Goal: Information Seeking & Learning: Check status

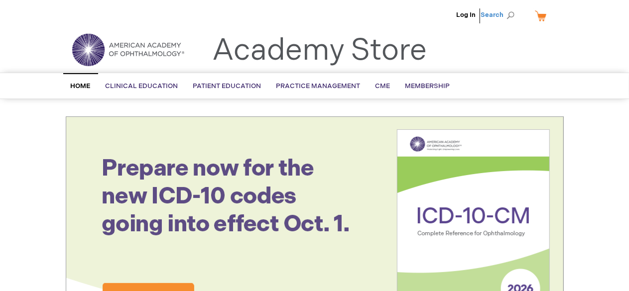
click at [512, 12] on span "Search" at bounding box center [500, 15] width 38 height 20
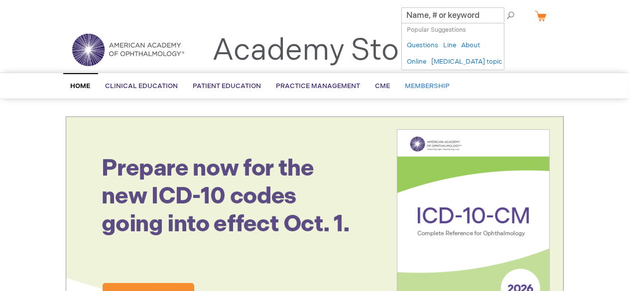
click at [417, 91] on link "Membership" at bounding box center [428, 86] width 60 height 24
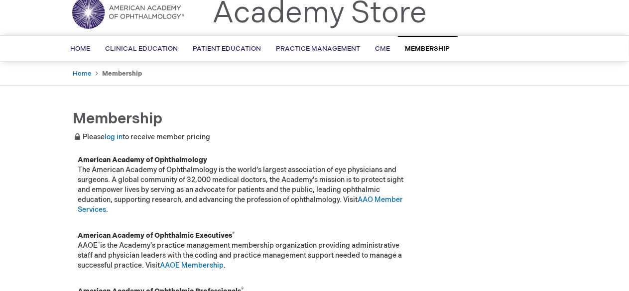
scroll to position [38, 0]
click at [112, 136] on link "log in" at bounding box center [114, 136] width 18 height 8
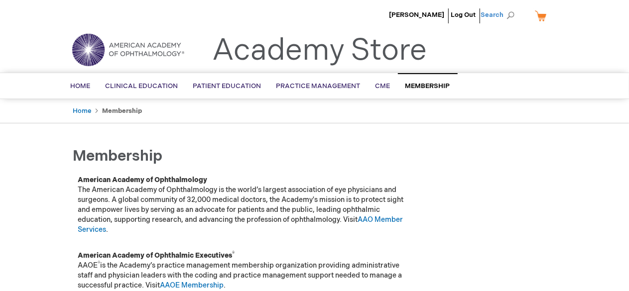
click at [511, 12] on span "Search" at bounding box center [500, 15] width 38 height 20
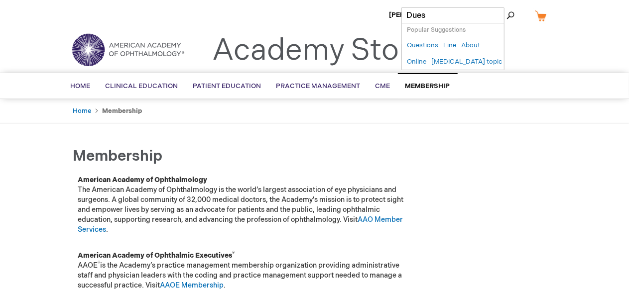
type input "Dues"
click at [506, 7] on button "Search" at bounding box center [510, 15] width 8 height 16
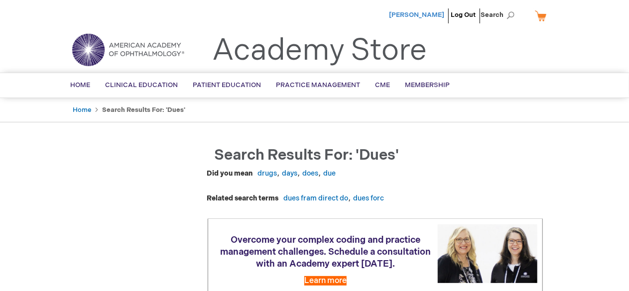
click at [427, 13] on span "[PERSON_NAME]" at bounding box center [416, 15] width 55 height 8
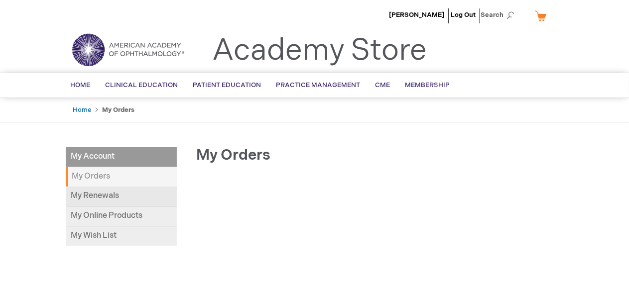
click at [105, 198] on link "My Renewals" at bounding box center [121, 197] width 111 height 20
click at [86, 80] on link "Home" at bounding box center [80, 85] width 35 height 24
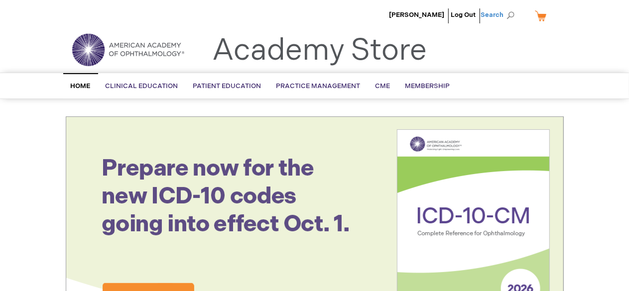
click at [511, 12] on span "Search" at bounding box center [500, 15] width 38 height 20
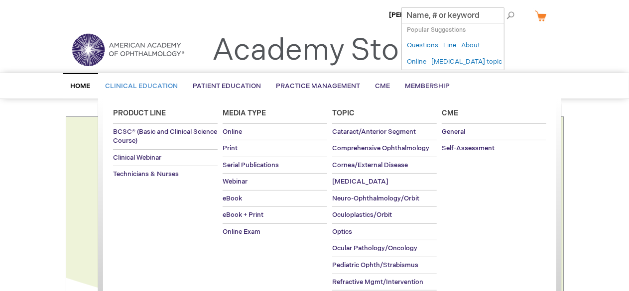
click at [148, 83] on span "Clinical Education" at bounding box center [142, 86] width 73 height 8
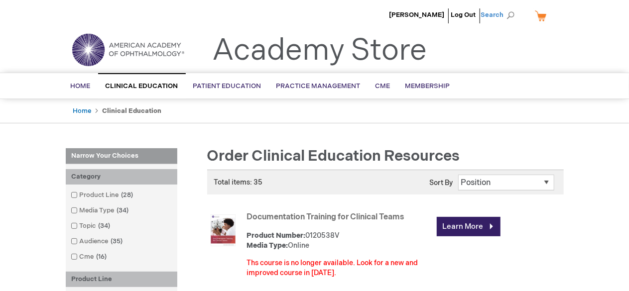
click at [512, 16] on span "Search" at bounding box center [500, 15] width 38 height 20
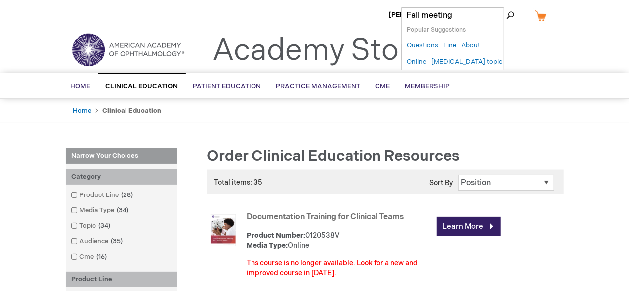
type input "Fall meeting"
click at [506, 7] on button "Search" at bounding box center [510, 15] width 8 height 16
